Goal: Task Accomplishment & Management: Manage account settings

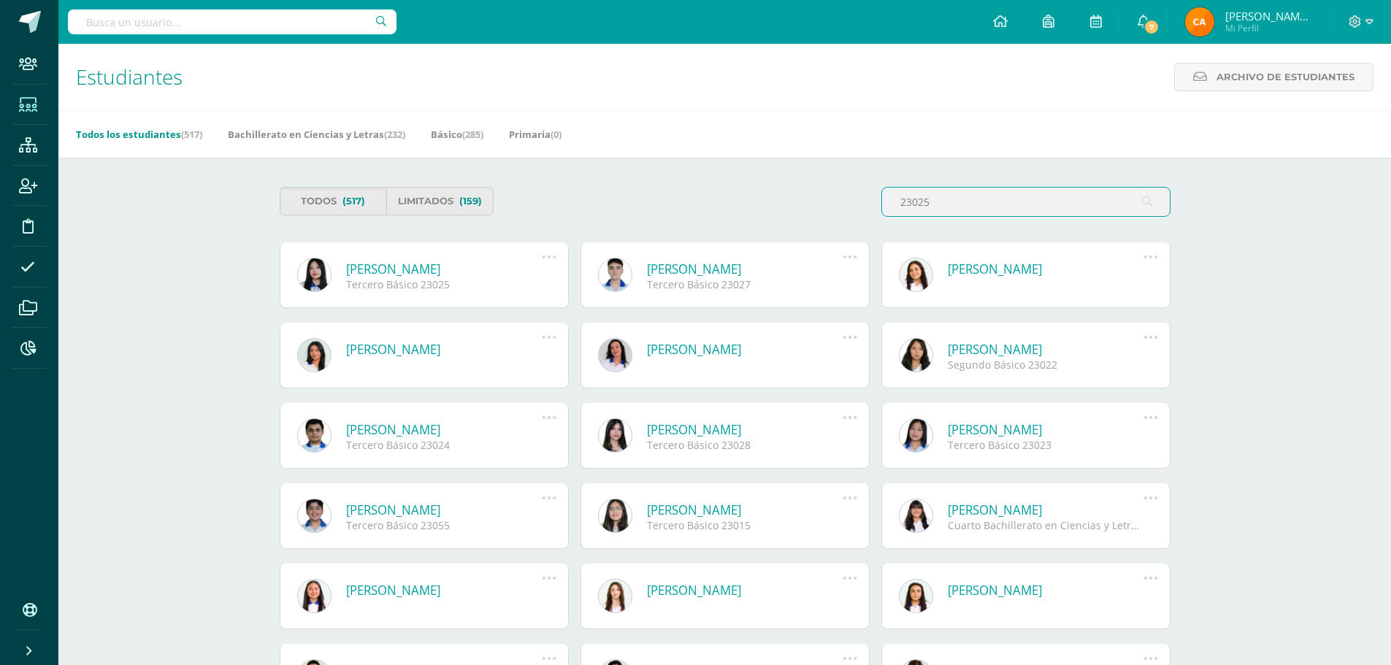
type input "23025"
click at [547, 256] on icon at bounding box center [549, 257] width 16 height 16
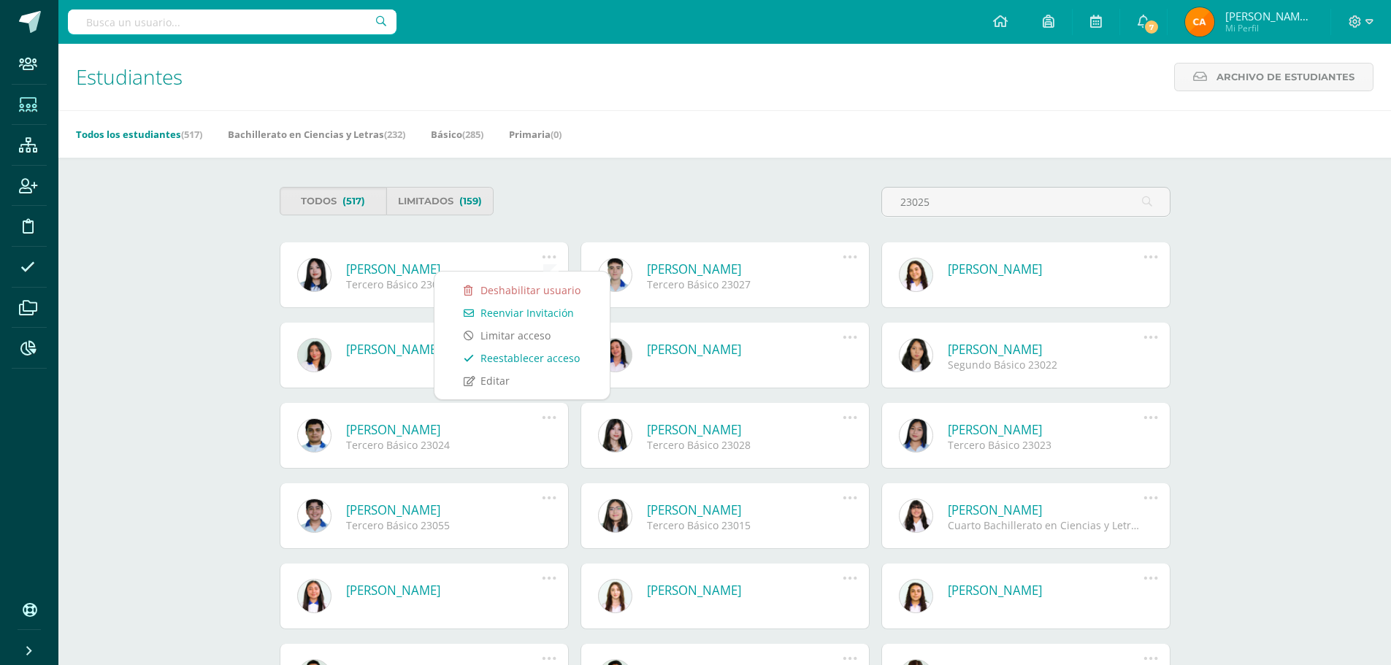
click at [536, 353] on link "Reestablecer acceso" at bounding box center [522, 358] width 146 height 23
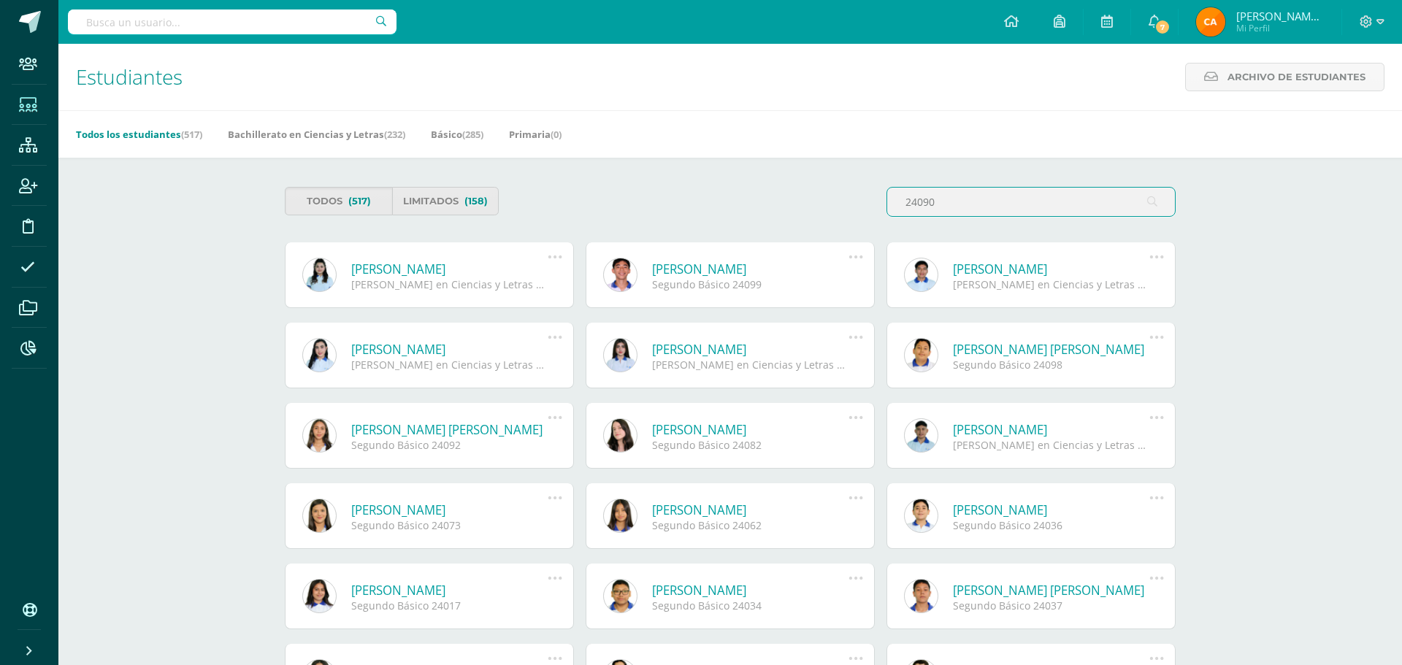
type input "24090"
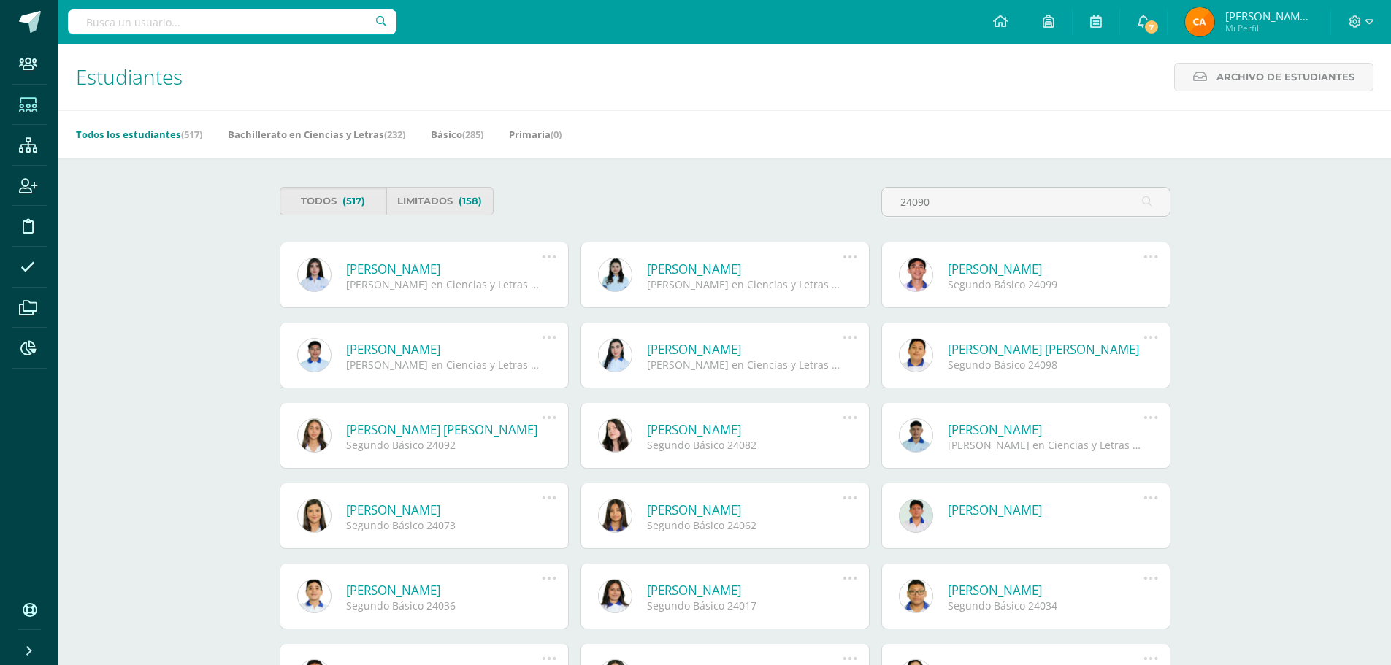
click at [542, 255] on icon at bounding box center [549, 257] width 16 height 16
click at [516, 354] on link "Reestablecer acceso" at bounding box center [522, 358] width 146 height 23
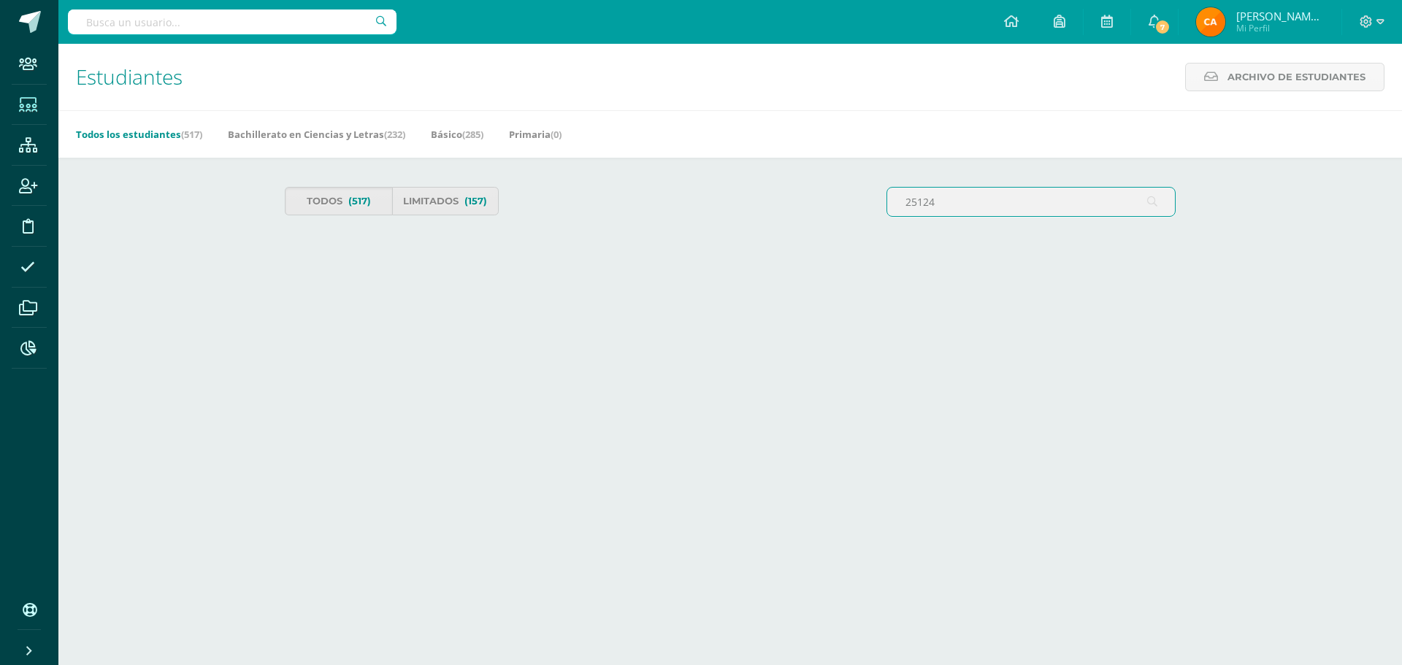
type input "25124"
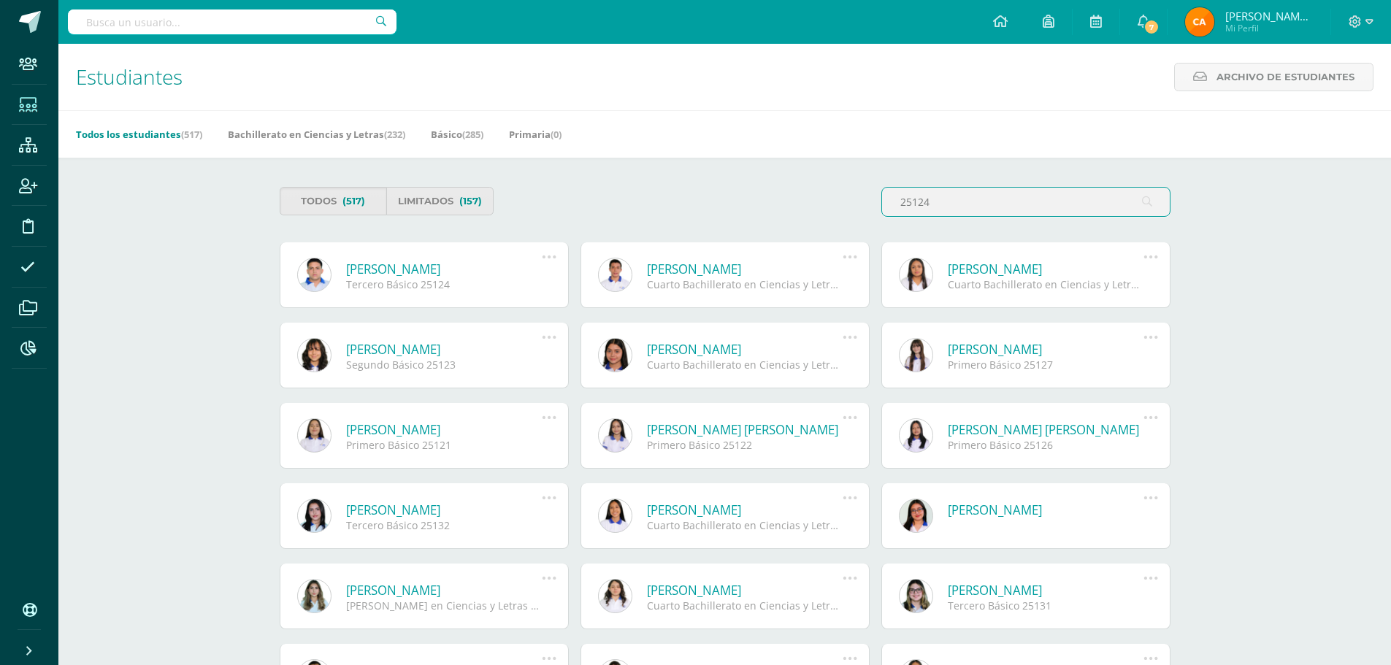
click at [312, 272] on link at bounding box center [314, 275] width 34 height 34
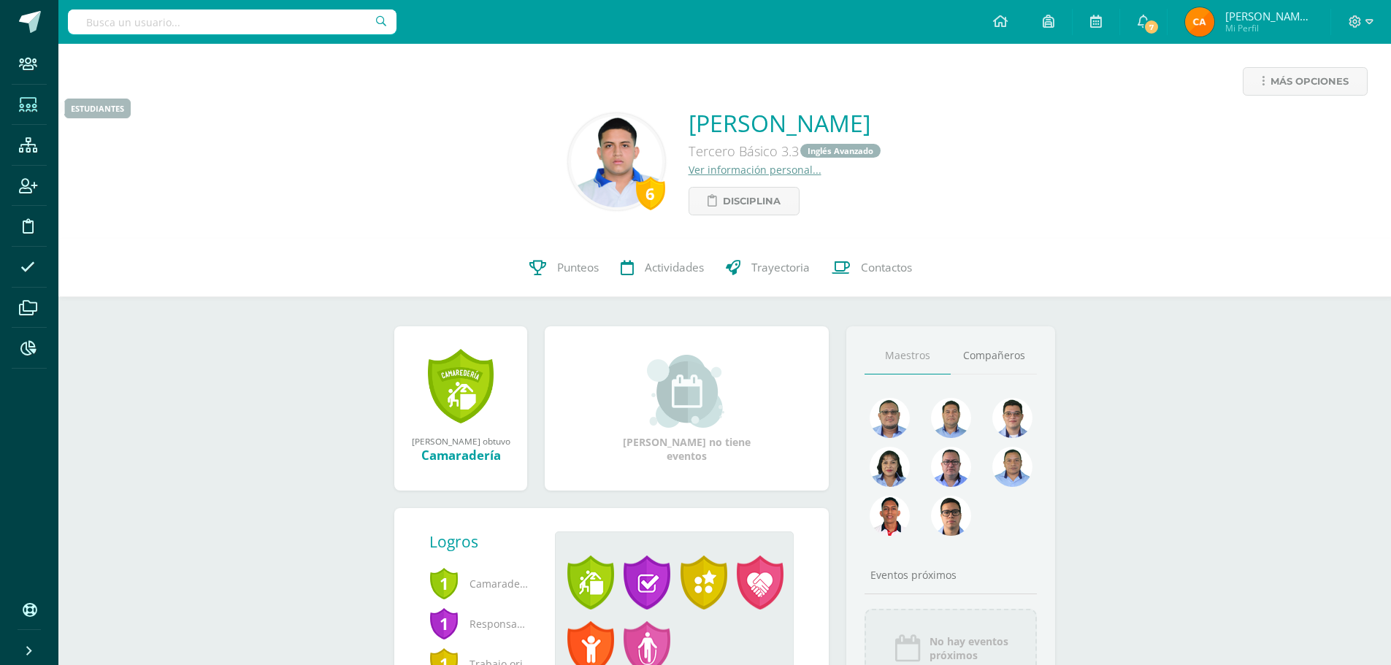
click at [30, 112] on span at bounding box center [28, 104] width 33 height 33
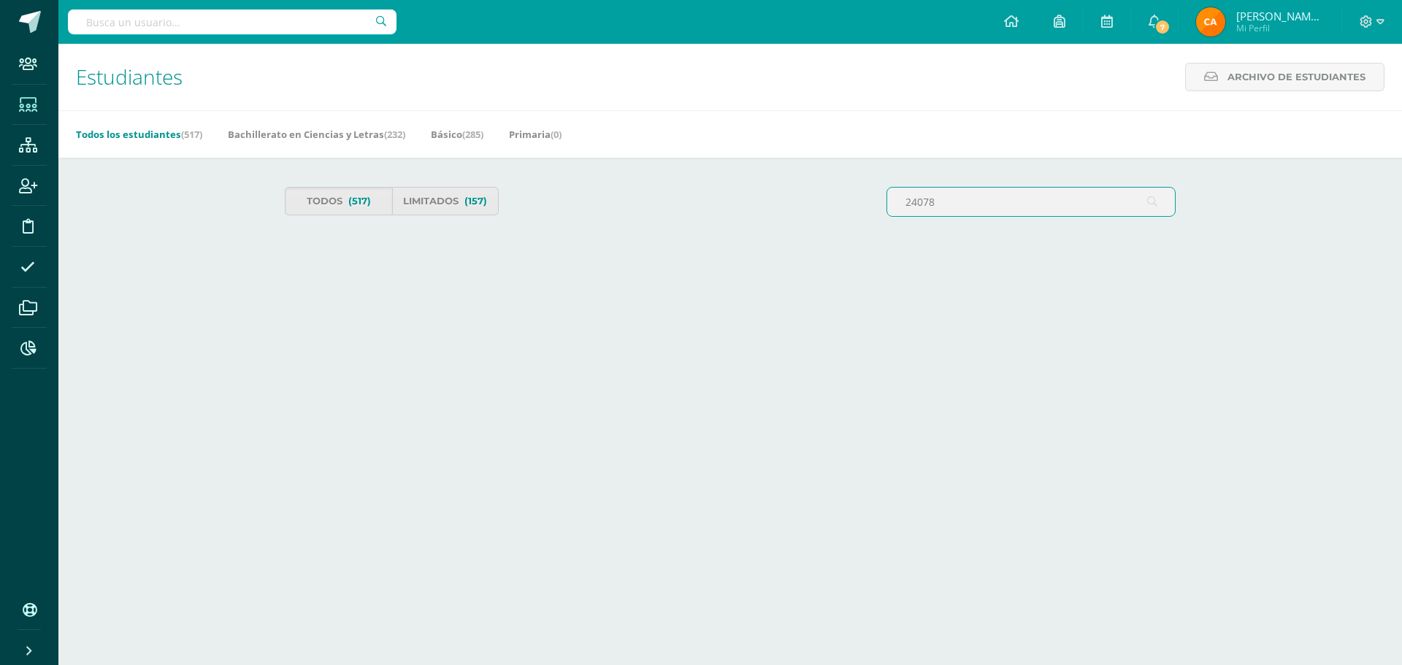
type input "24078"
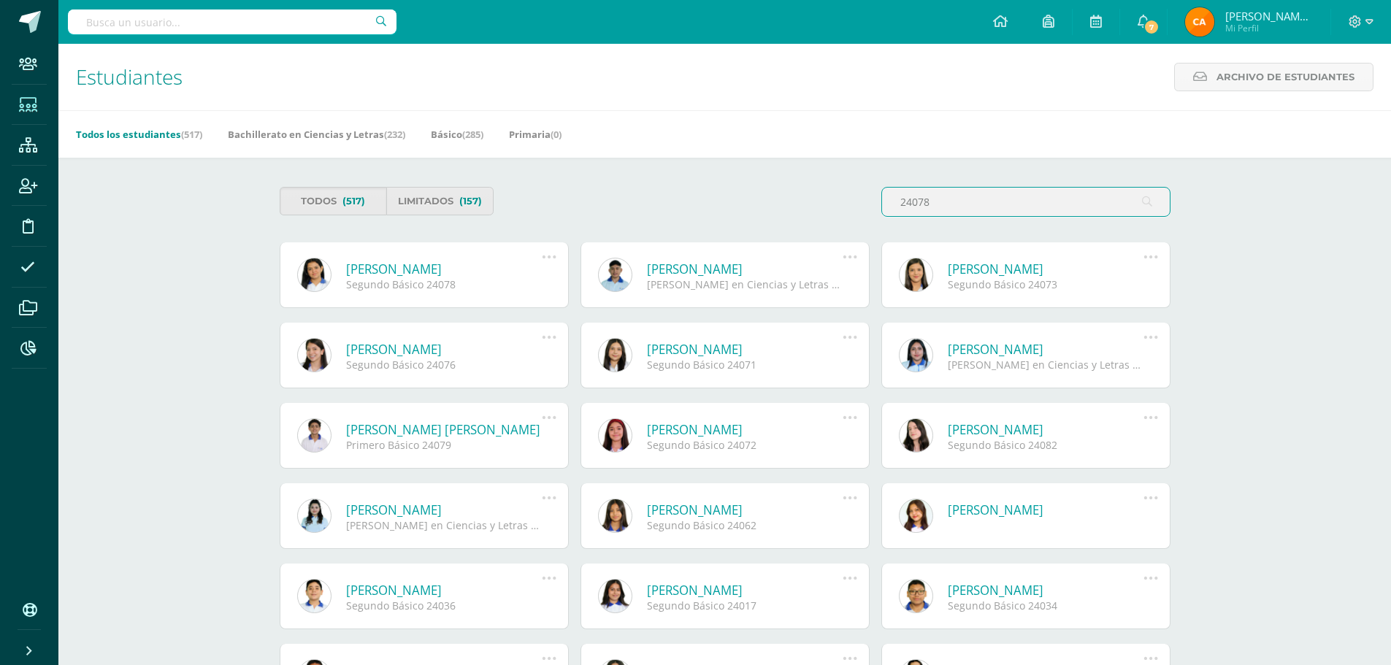
click at [548, 256] on icon at bounding box center [549, 257] width 16 height 16
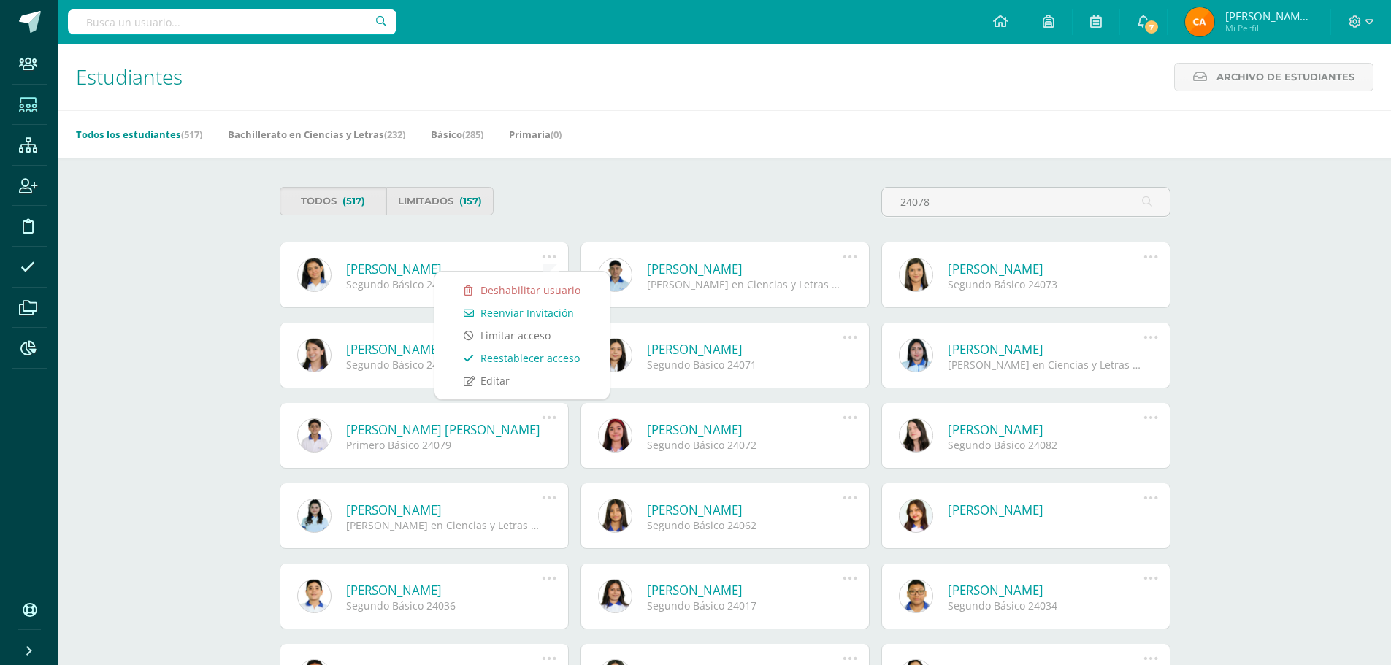
click at [535, 359] on link "Reestablecer acceso" at bounding box center [522, 358] width 146 height 23
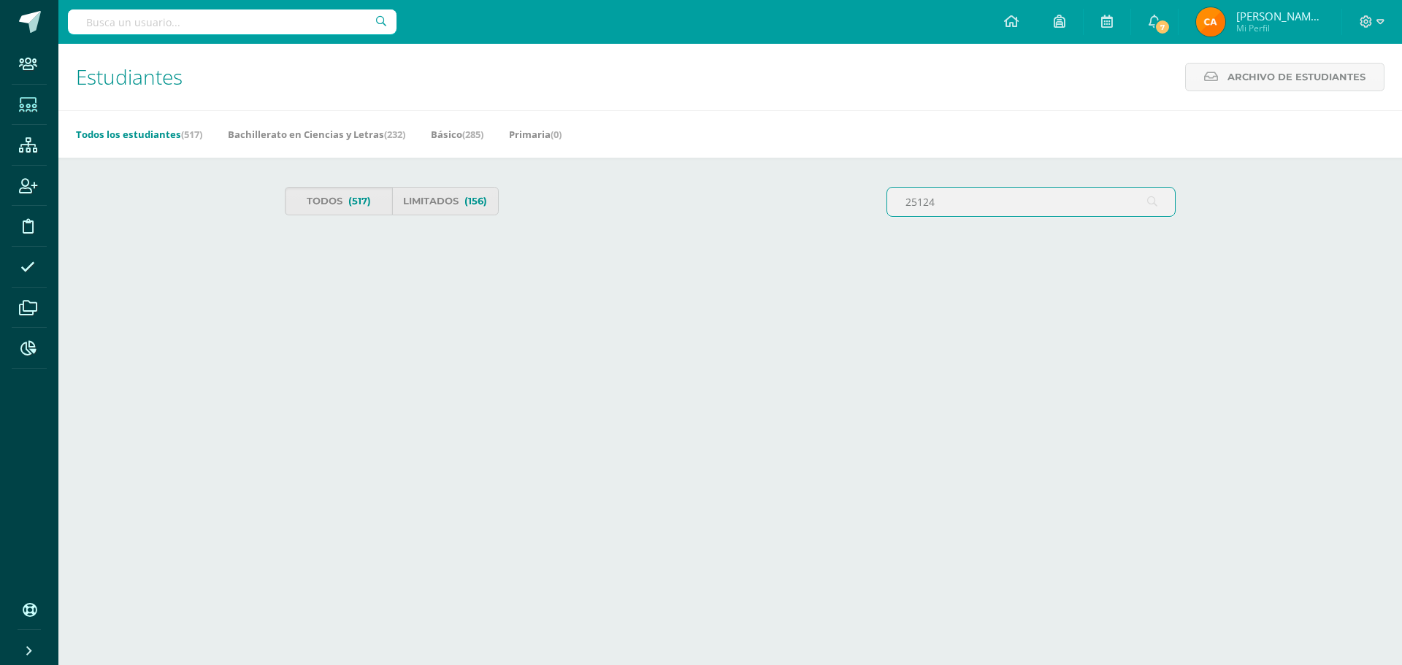
type input "25124"
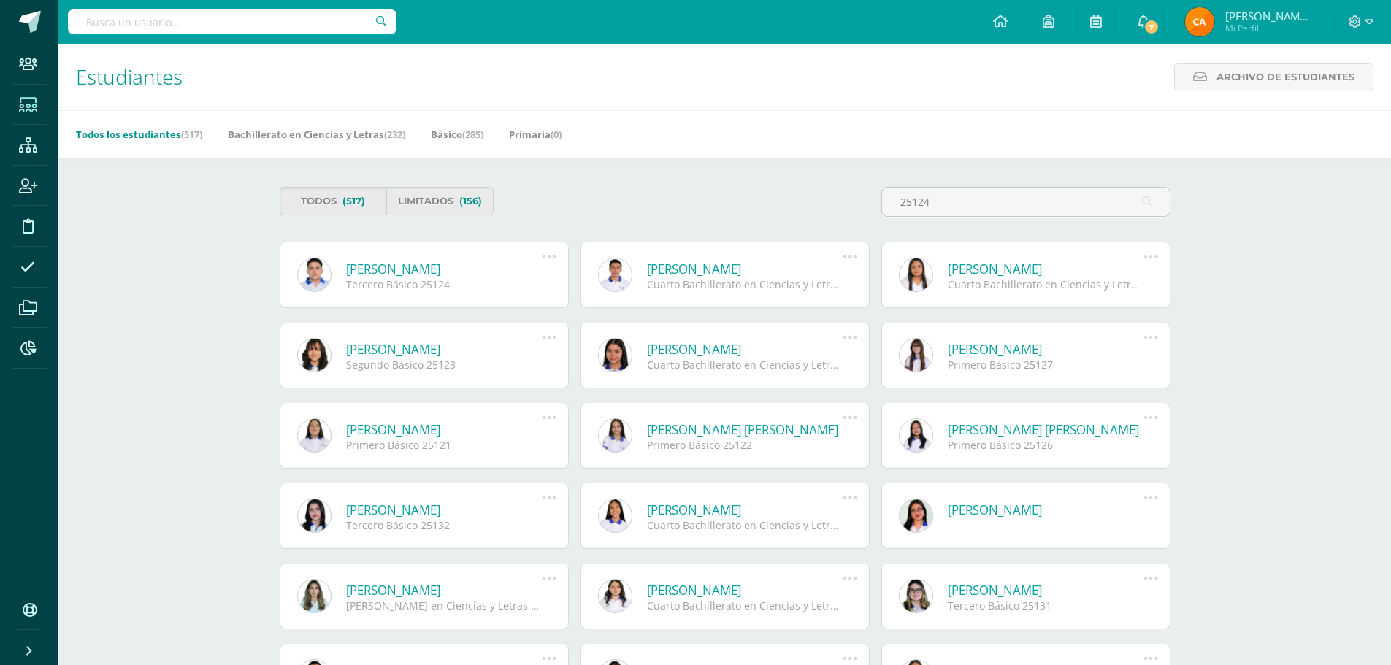
click at [544, 258] on icon at bounding box center [549, 257] width 16 height 16
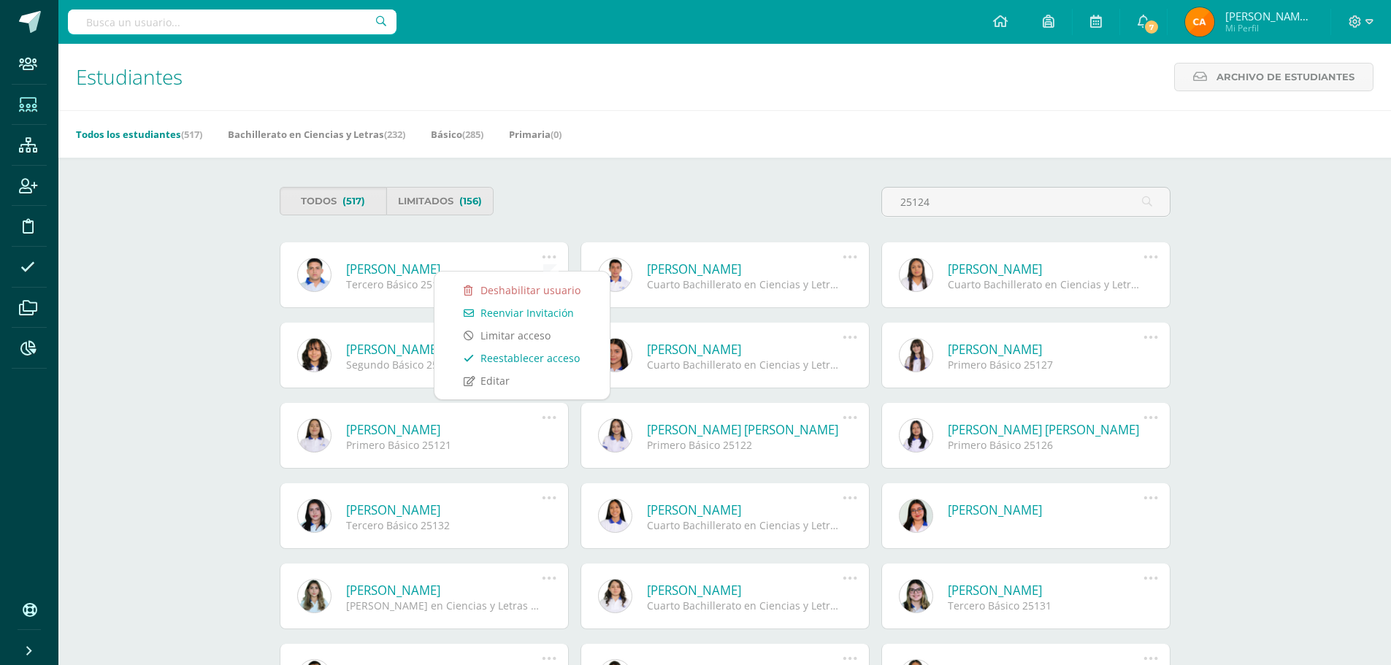
click at [529, 358] on link "Reestablecer acceso" at bounding box center [522, 358] width 146 height 23
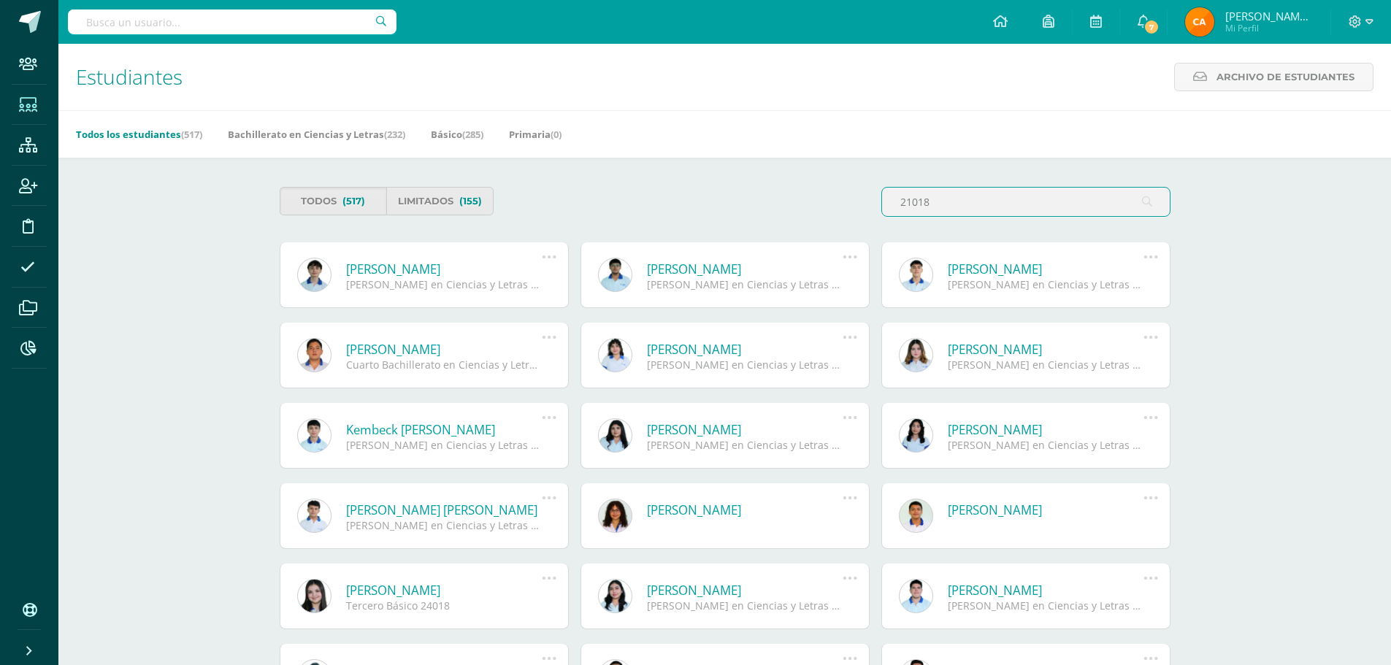
type input "21018"
click at [548, 256] on icon at bounding box center [549, 257] width 16 height 16
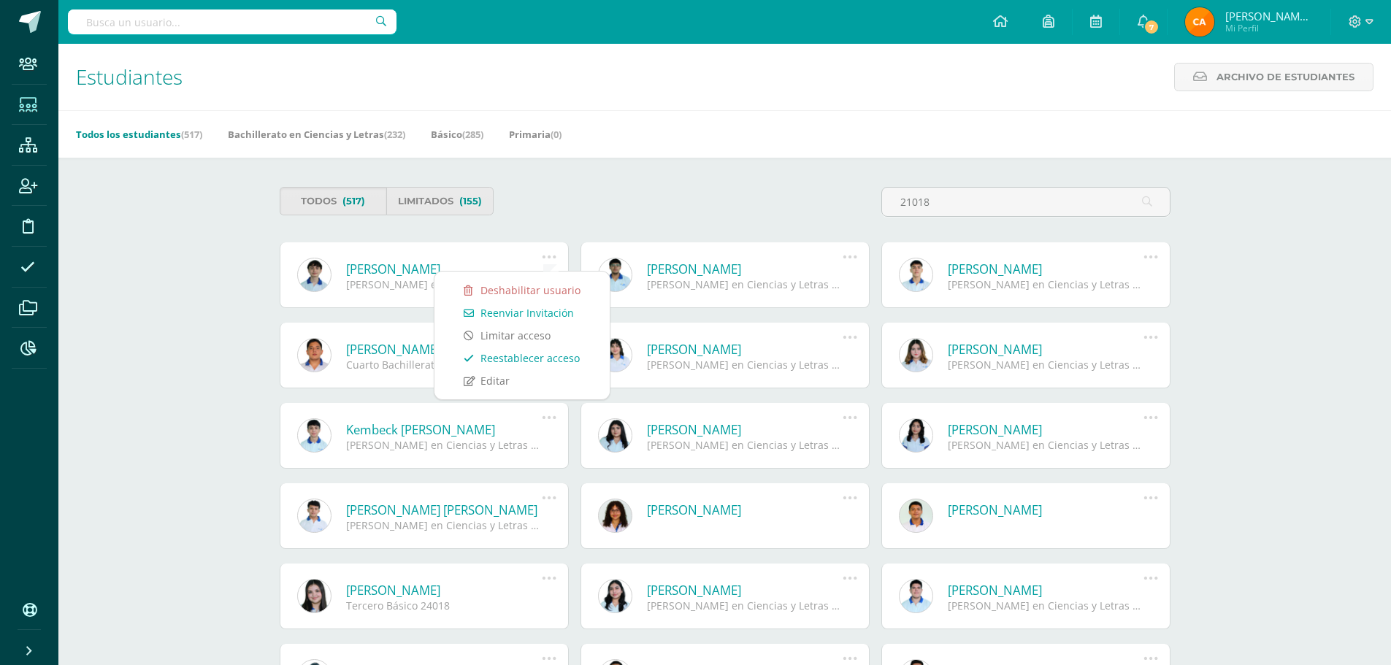
click at [525, 356] on link "Reestablecer acceso" at bounding box center [522, 358] width 146 height 23
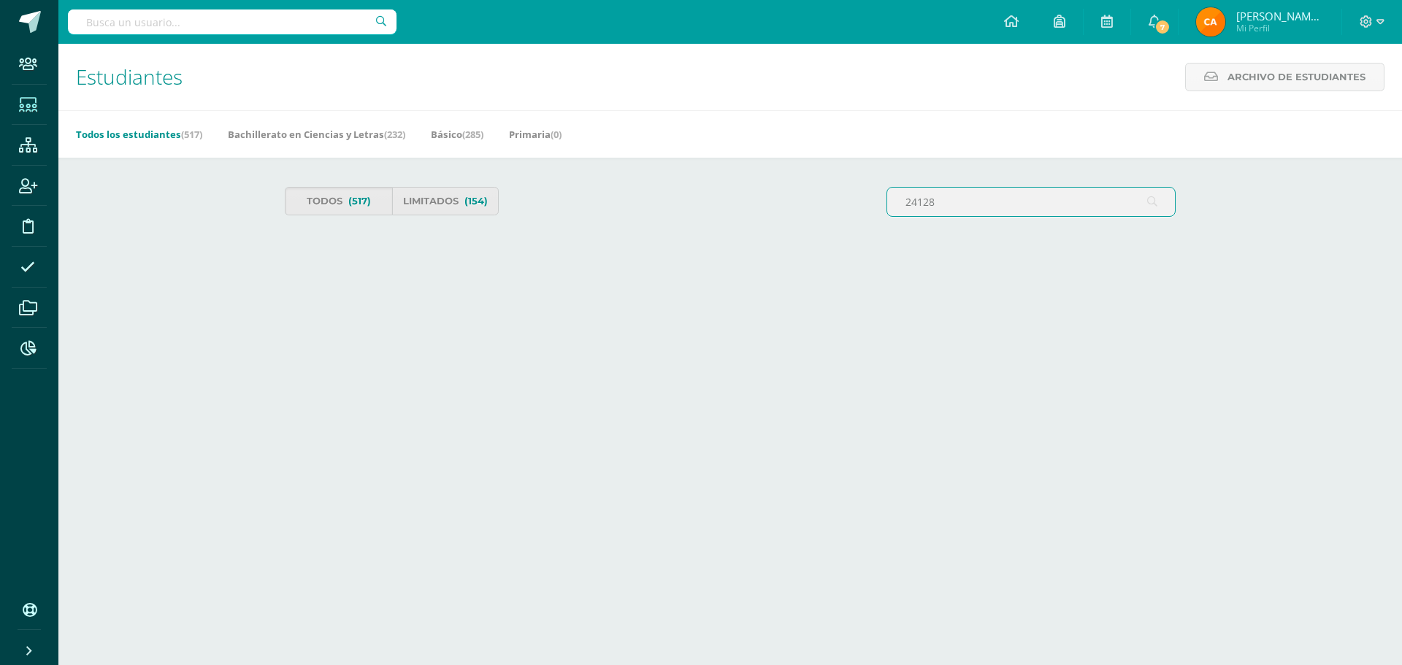
type input "24128"
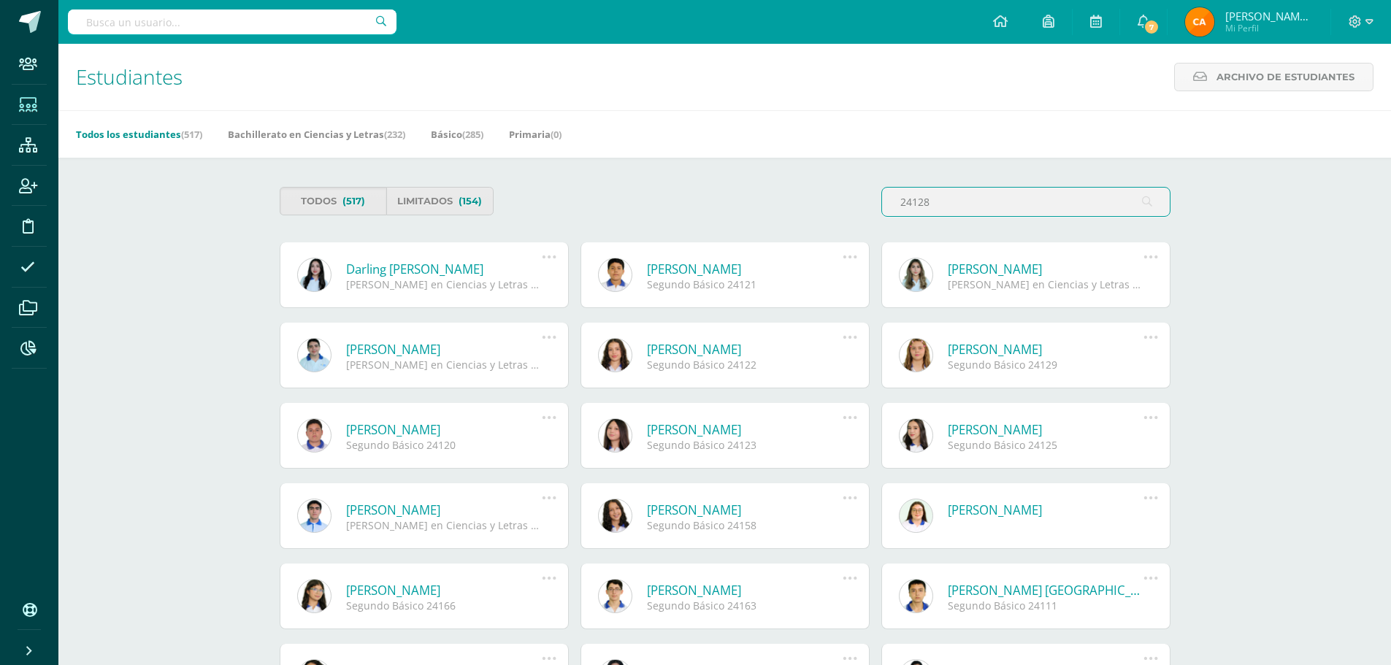
click at [546, 256] on icon at bounding box center [549, 257] width 16 height 16
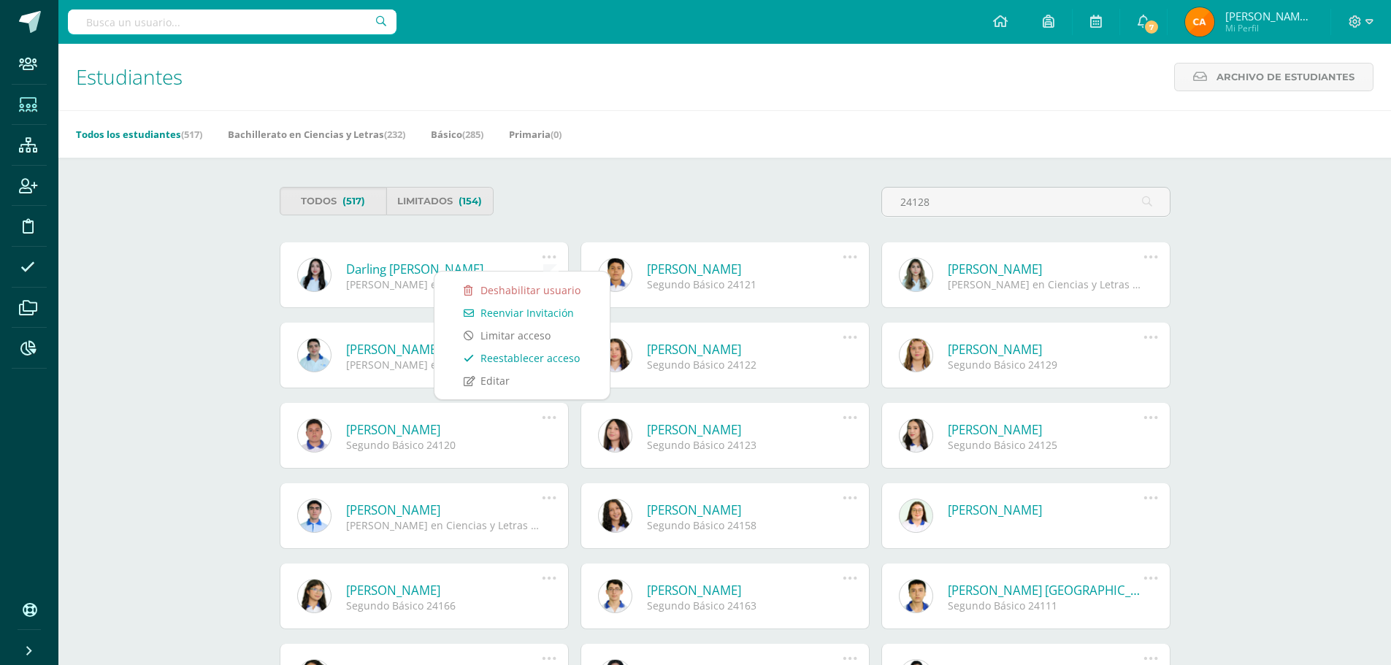
click at [517, 358] on link "Reestablecer acceso" at bounding box center [522, 358] width 146 height 23
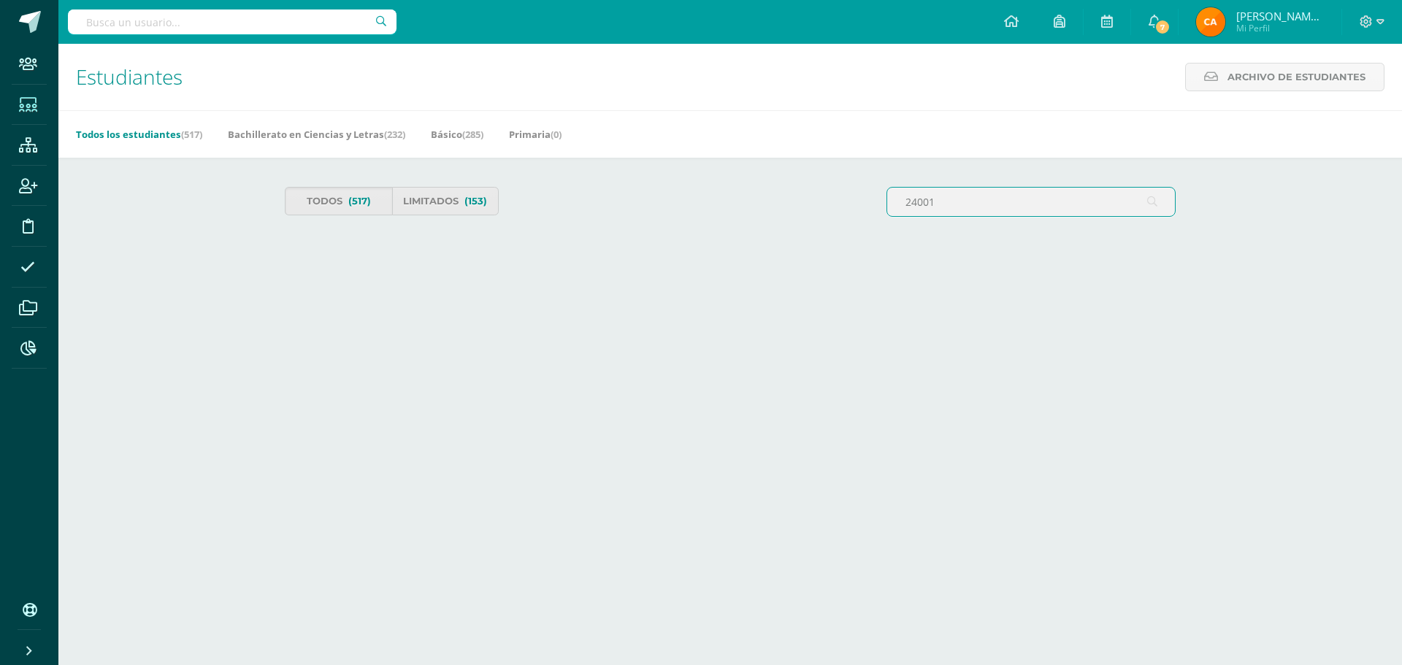
type input "24001"
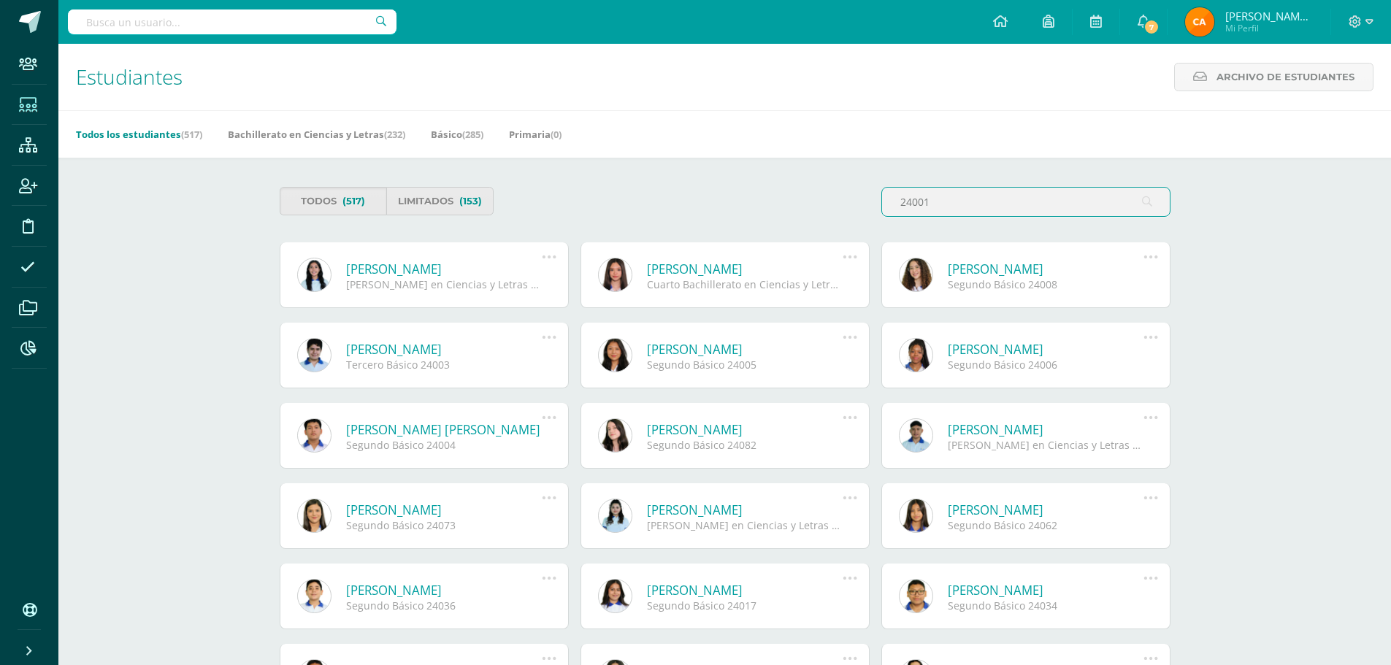
click at [551, 253] on icon at bounding box center [549, 257] width 16 height 16
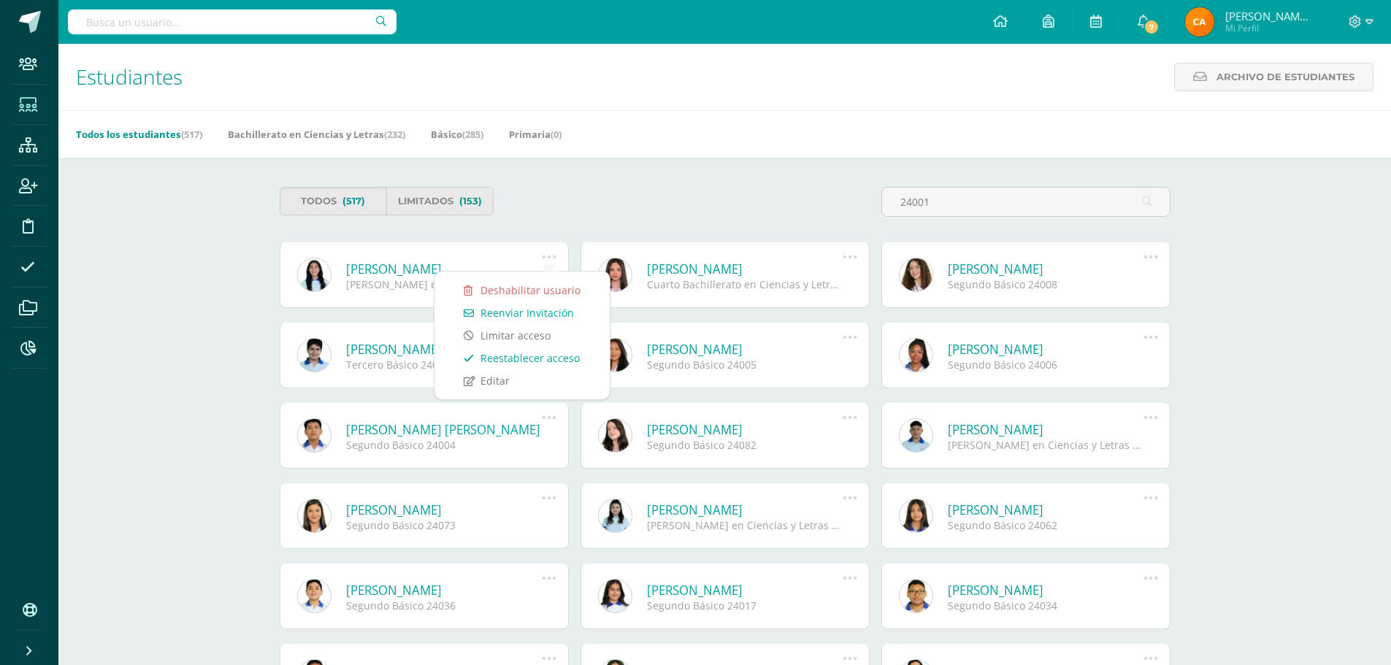
click at [536, 355] on link "Reestablecer acceso" at bounding box center [522, 358] width 146 height 23
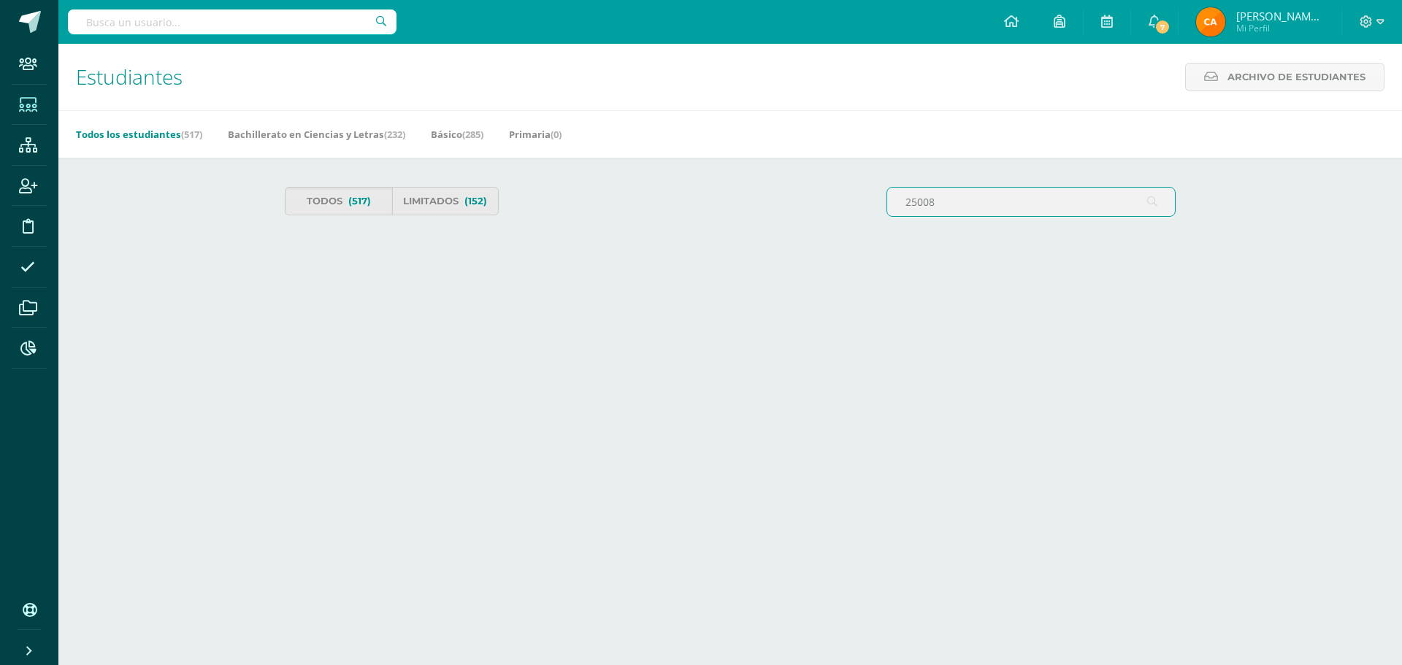
type input "25008"
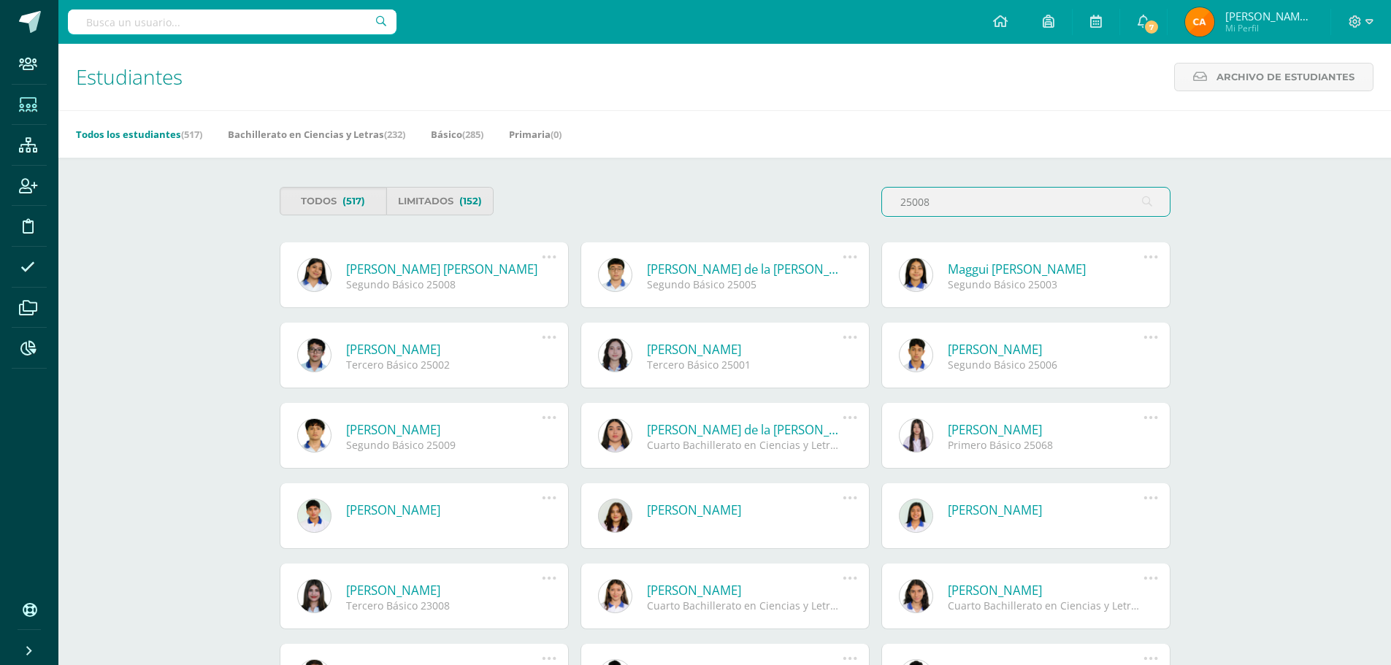
click at [541, 253] on icon at bounding box center [549, 257] width 16 height 16
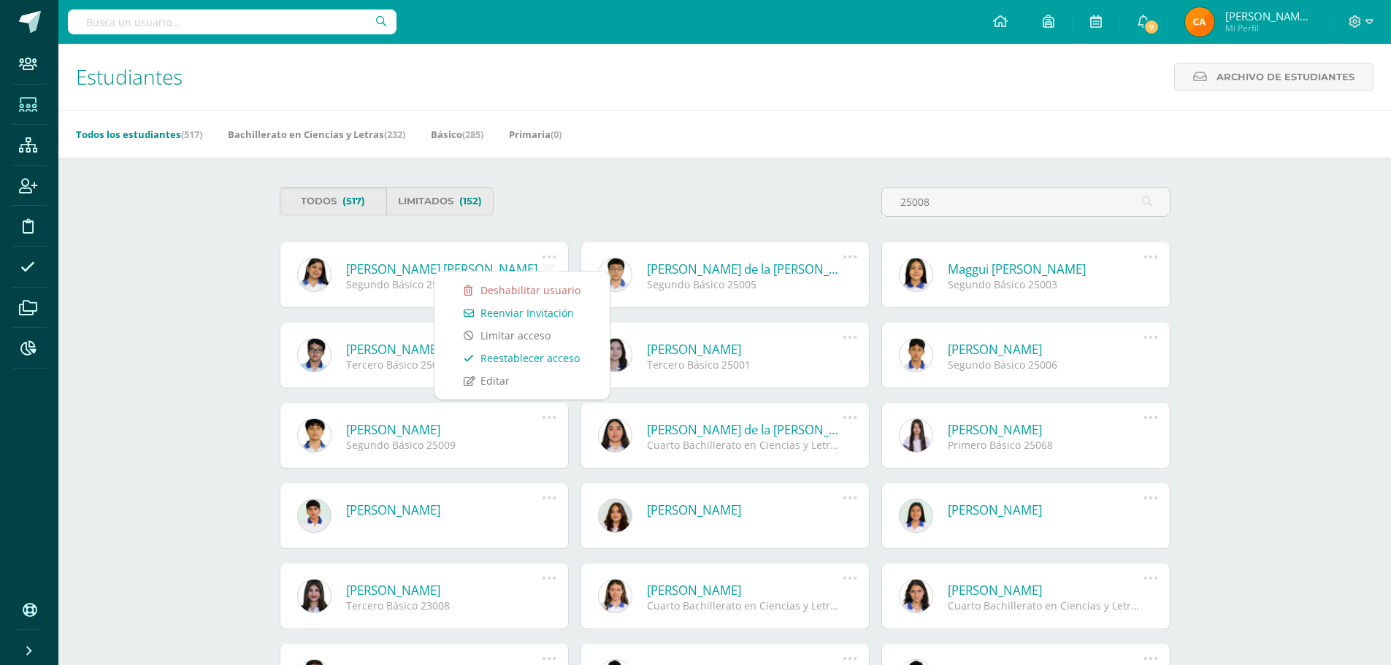
click at [522, 358] on link "Reestablecer acceso" at bounding box center [522, 358] width 146 height 23
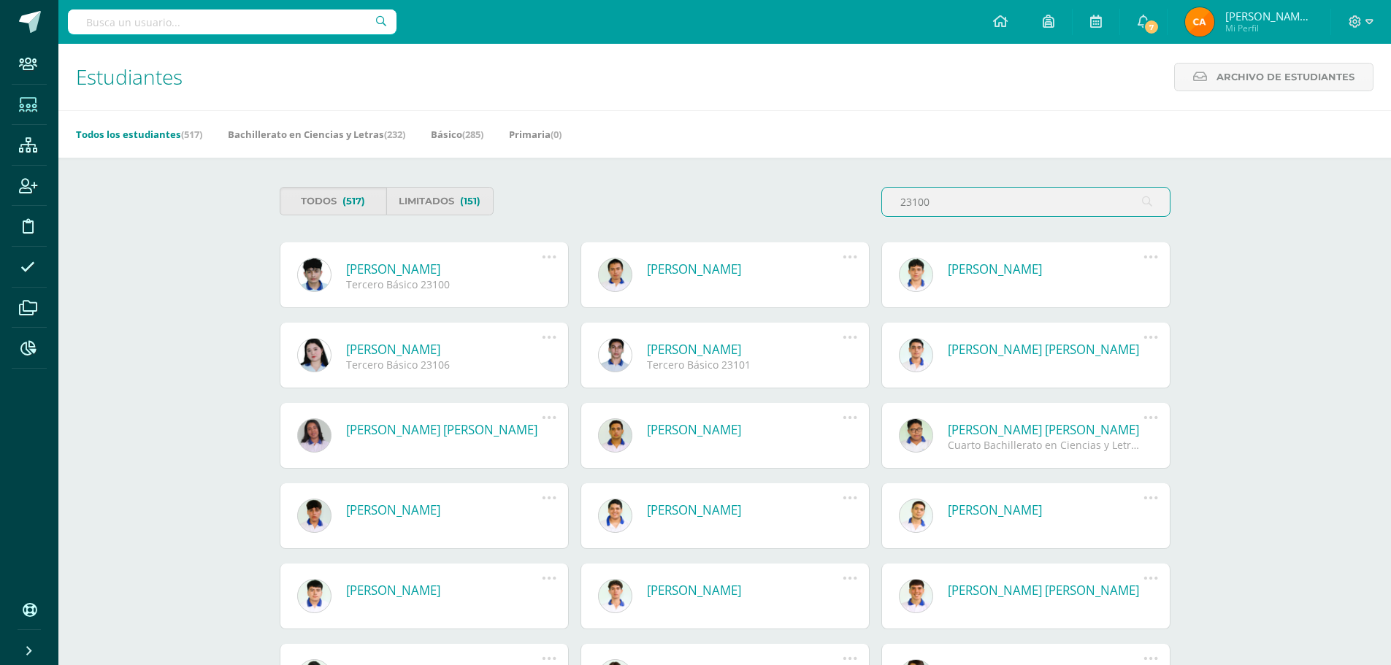
type input "23100"
click at [542, 257] on icon at bounding box center [549, 257] width 16 height 16
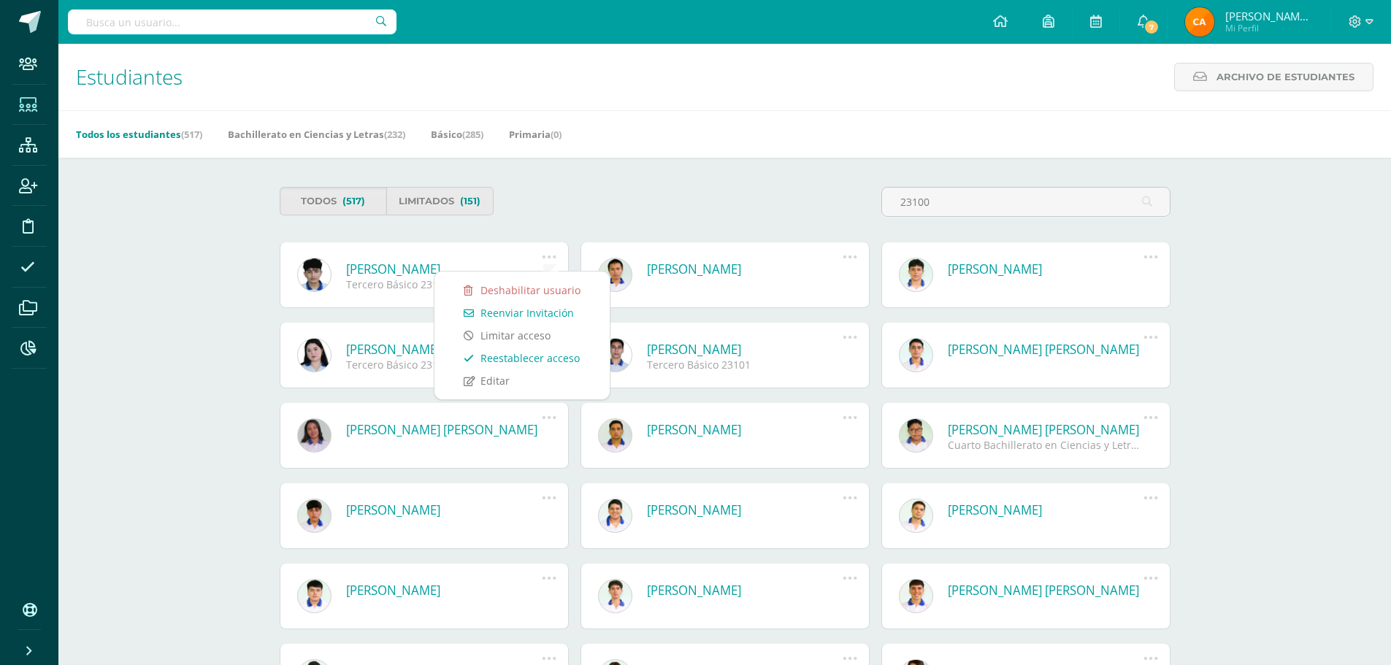
click at [503, 356] on link "Reestablecer acceso" at bounding box center [522, 358] width 146 height 23
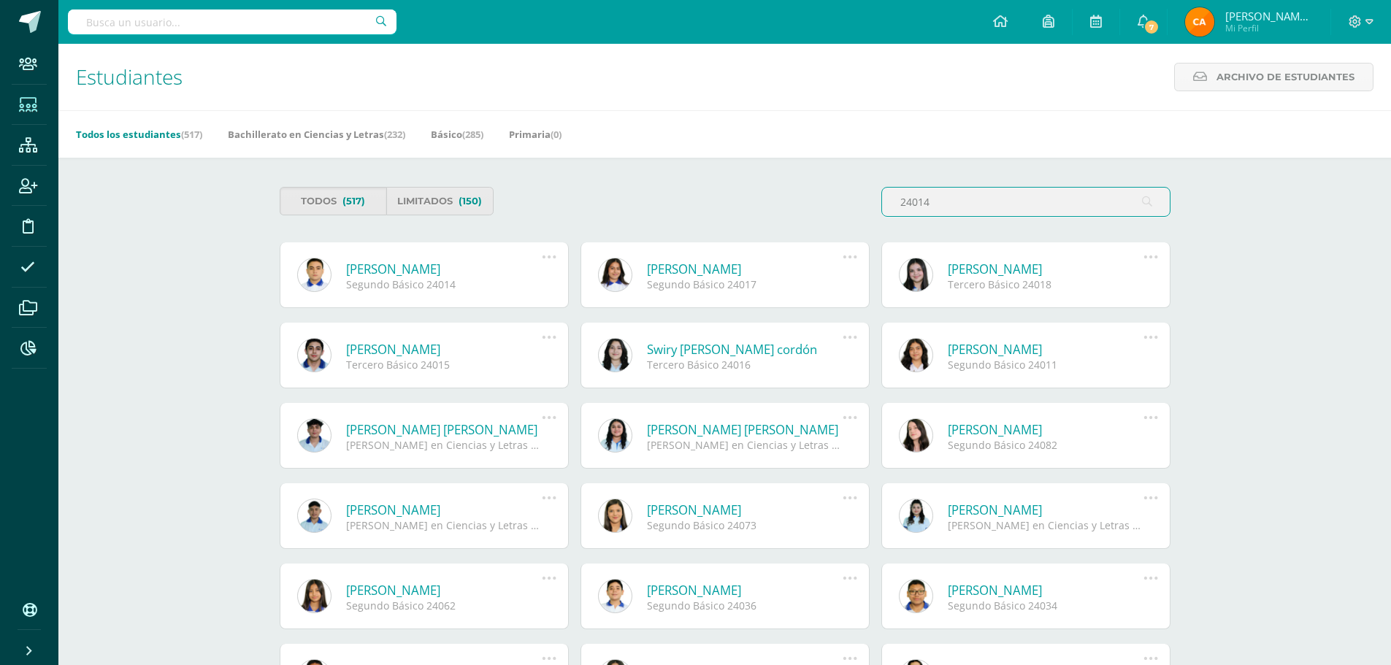
type input "24014"
click at [551, 257] on icon at bounding box center [549, 257] width 16 height 16
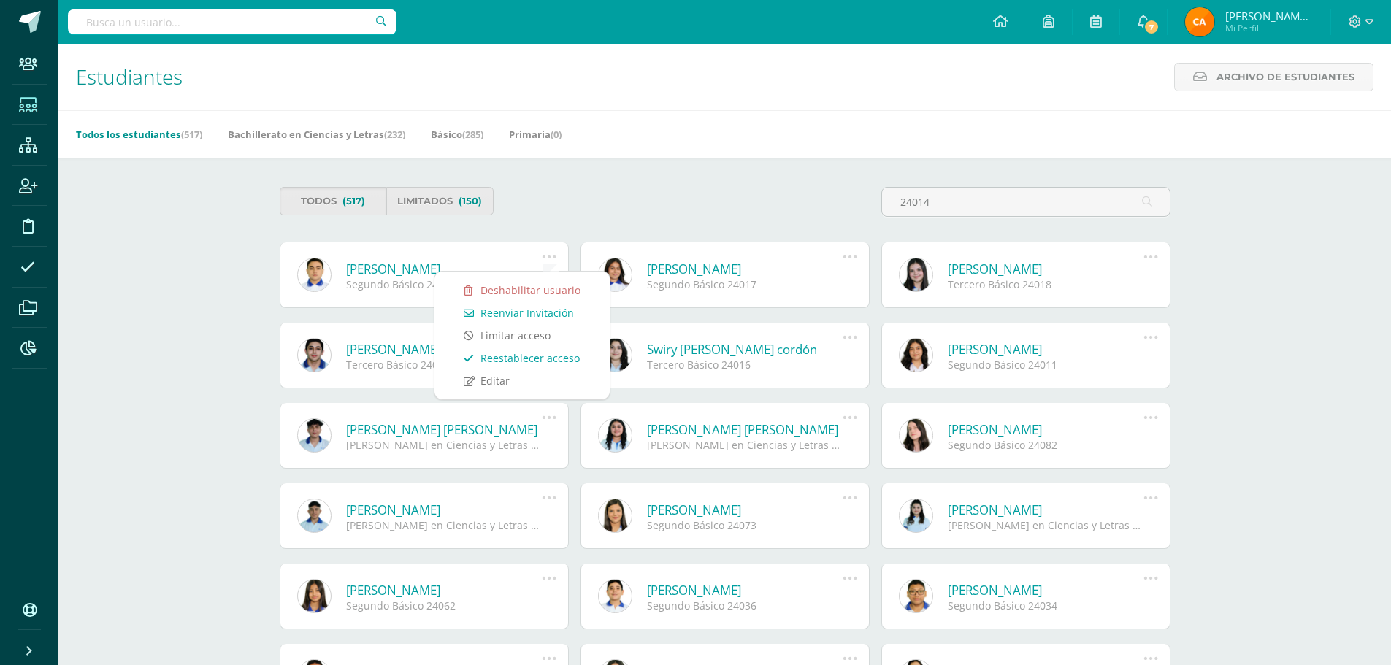
click at [510, 355] on link "Reestablecer acceso" at bounding box center [522, 358] width 146 height 23
